Goal: Browse casually: Explore the website without a specific task or goal

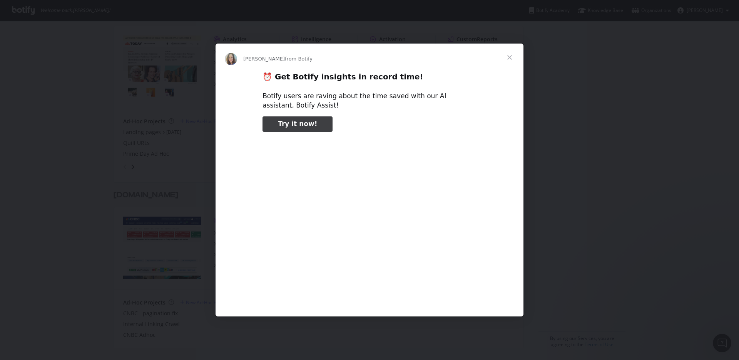
type input "25710"
click at [510, 58] on span "Close" at bounding box center [510, 57] width 28 height 28
